Goal: Information Seeking & Learning: Find specific fact

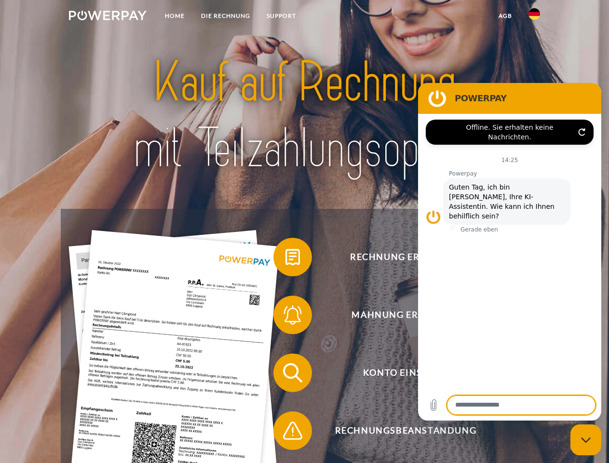
click at [107, 17] on img at bounding box center [108, 16] width 78 height 10
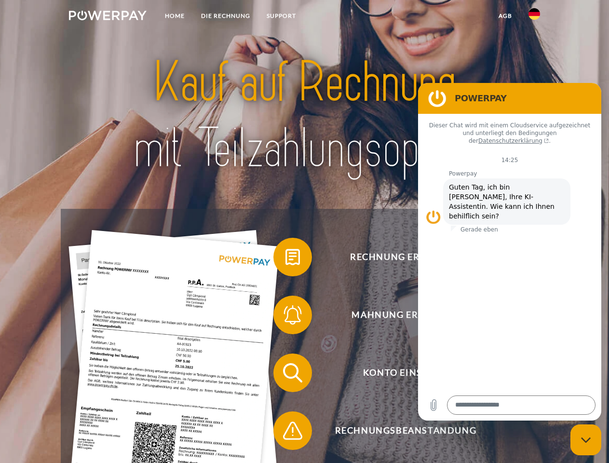
click at [534, 17] on img at bounding box center [534, 14] width 12 height 12
click at [505, 16] on link "agb" at bounding box center [505, 15] width 30 height 17
click at [285, 259] on span at bounding box center [278, 257] width 48 height 48
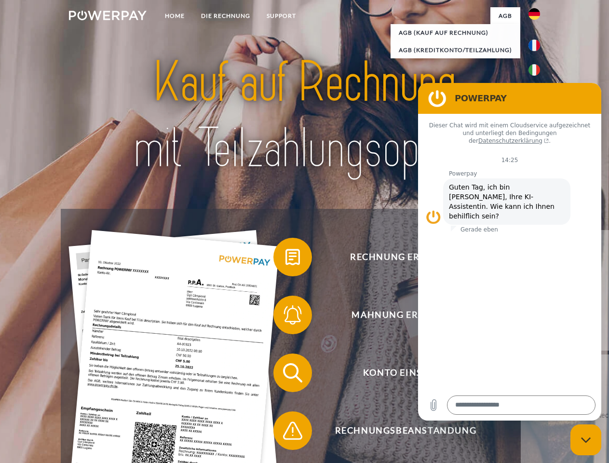
click at [285, 317] on div "Rechnung erhalten? Mahnung erhalten? Konto einsehen" at bounding box center [304, 402] width 487 height 386
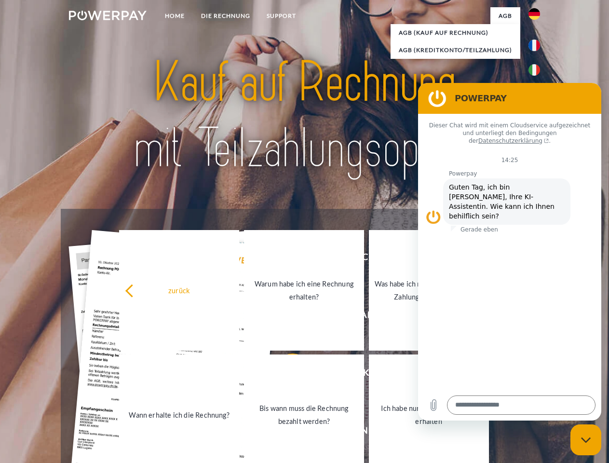
click at [285, 374] on link "Bis wann muss die Rechnung bezahlt werden?" at bounding box center [304, 414] width 120 height 120
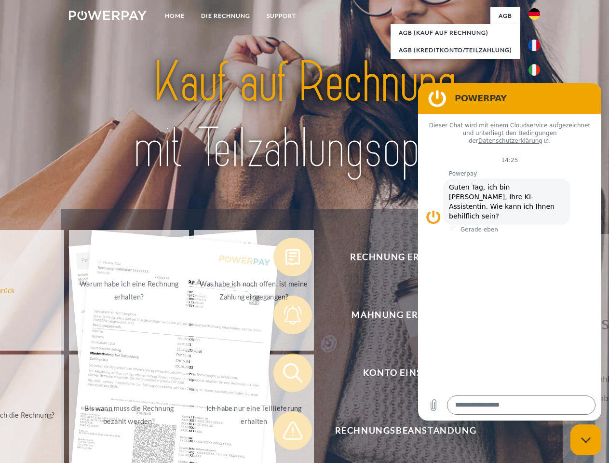
click at [285, 432] on div "Rechnung erhalten? Mahnung erhalten? Konto einsehen" at bounding box center [304, 402] width 487 height 386
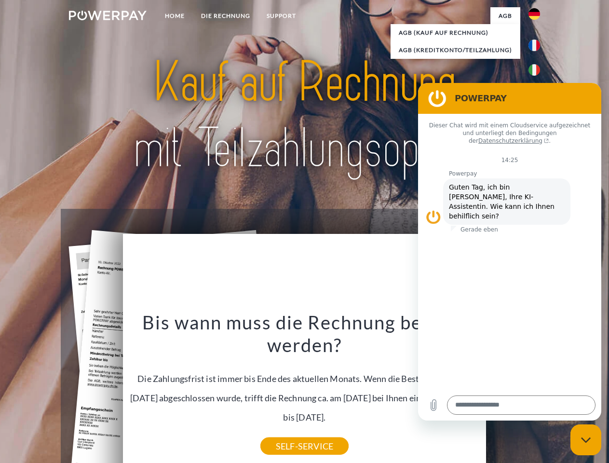
click at [585, 439] on icon "Messaging-Fenster schließen" at bounding box center [586, 440] width 10 height 6
type textarea "*"
